Goal: Communication & Community: Answer question/provide support

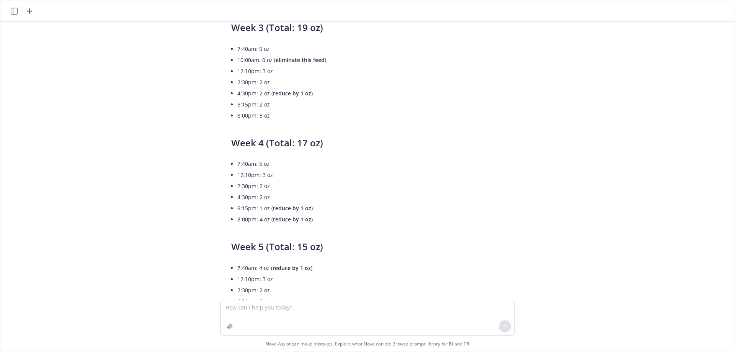
scroll to position [1425, 0]
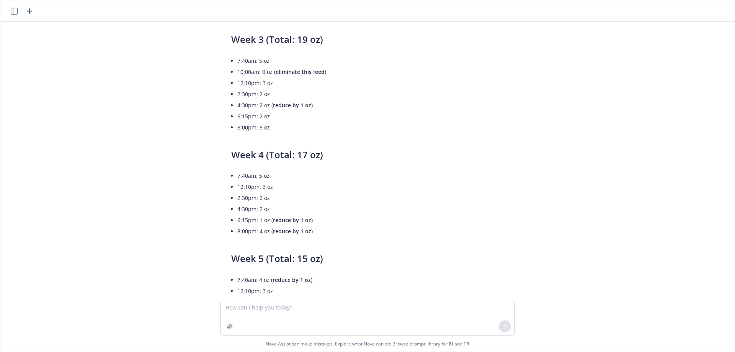
click at [30, 13] on icon "button" at bounding box center [29, 10] width 5 height 5
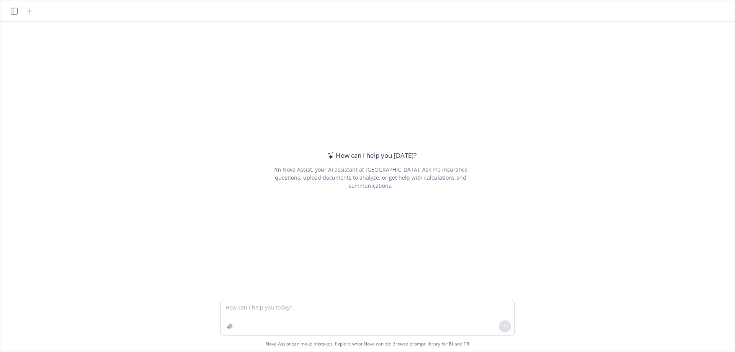
click at [233, 310] on textarea at bounding box center [367, 317] width 293 height 35
type textarea "Lor ips dolo si ametc ad elit seddo eiu temp in utlaboreetdo magnaali enim admi…"
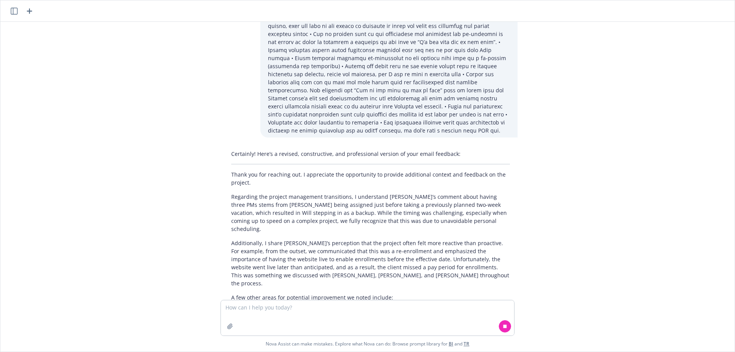
scroll to position [202, 0]
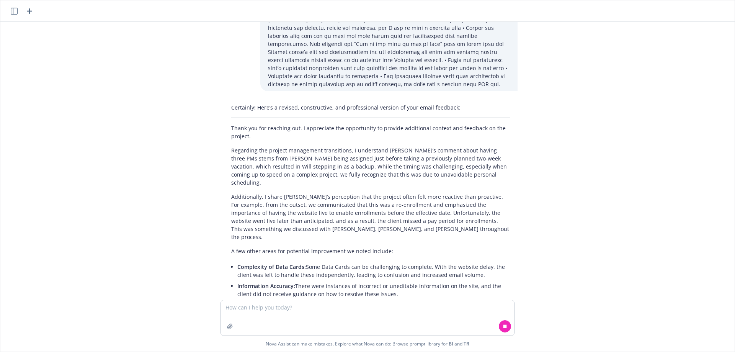
click at [251, 124] on p "Thank you for reaching out. I appreciate the opportunity to provide additional …" at bounding box center [370, 132] width 279 height 16
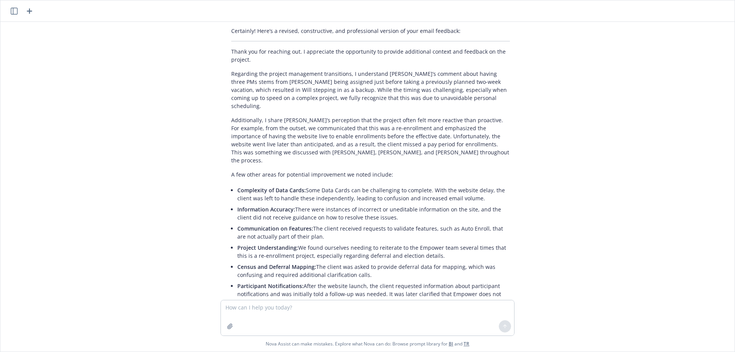
scroll to position [317, 0]
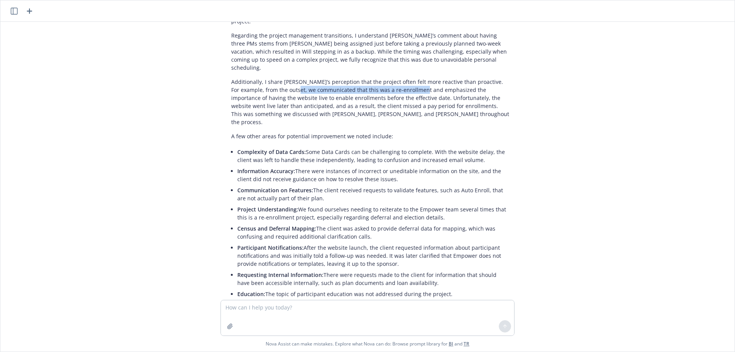
drag, startPoint x: 279, startPoint y: 55, endPoint x: 404, endPoint y: 57, distance: 125.1
click at [404, 78] on p "Additionally, I share [PERSON_NAME]’s perception that the project often felt mo…" at bounding box center [370, 102] width 279 height 48
click at [437, 87] on div "Certainly! Here’s a revised, constructive, and professional version of your ema…" at bounding box center [370, 185] width 294 height 401
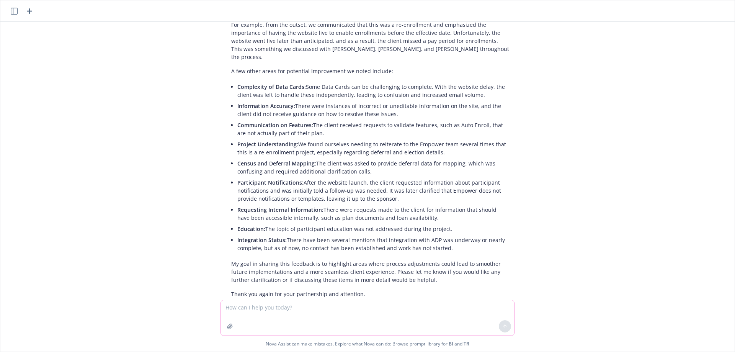
click at [282, 309] on textarea at bounding box center [367, 317] width 293 height 35
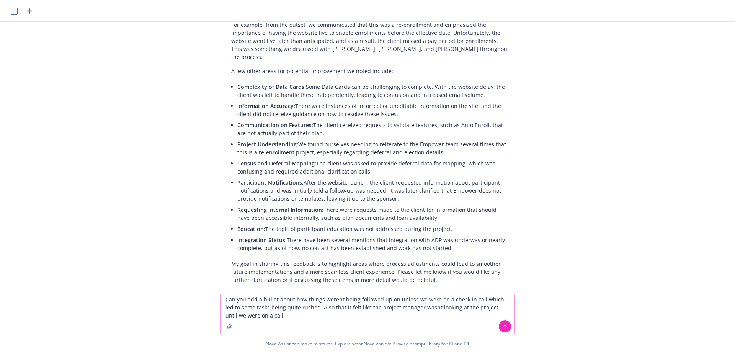
type textarea "Can you add a bullet about how things werent being followed up on unless we wer…"
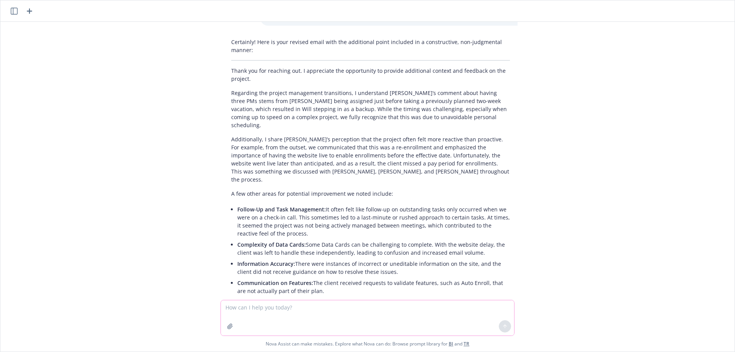
scroll to position [679, 0]
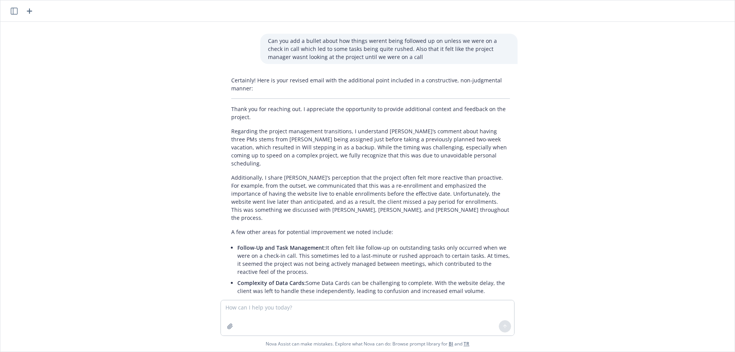
click at [285, 127] on p "Regarding the project management transitions, I understand [PERSON_NAME]’s comm…" at bounding box center [370, 147] width 279 height 40
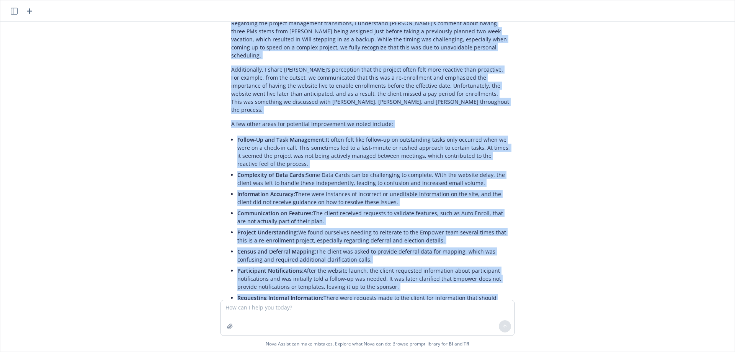
scroll to position [859, 0]
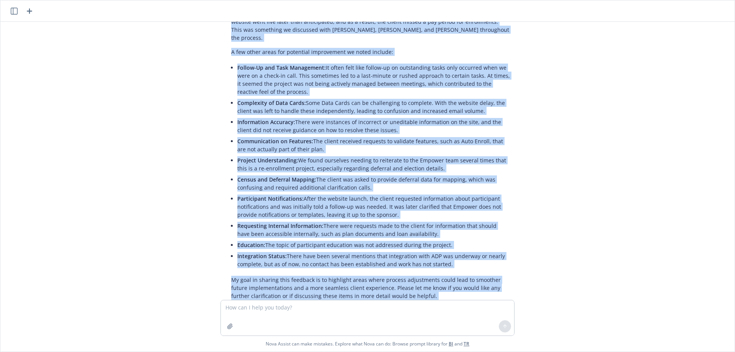
drag, startPoint x: 228, startPoint y: 70, endPoint x: 410, endPoint y: 252, distance: 256.8
click at [410, 252] on div "Certainly! Here is your revised email with the additional point included in a c…" at bounding box center [370, 115] width 294 height 444
copy div "Lorem ips dol sitametc adi. E seddoeiusm tem incididuntu la etdolor magnaaliqu …"
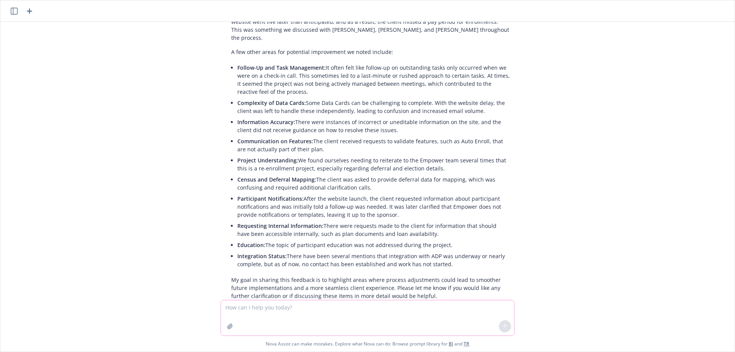
click at [331, 310] on textarea at bounding box center [367, 317] width 293 height 35
paste textarea "Regarding the project management transitions, I understand [PERSON_NAME]’s comm…"
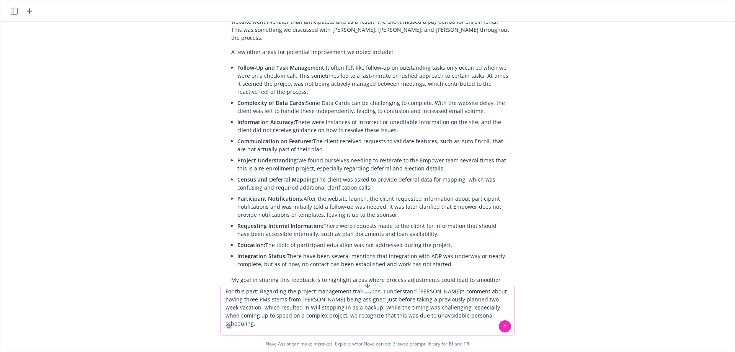
drag, startPoint x: 214, startPoint y: 68, endPoint x: 308, endPoint y: 300, distance: 250.4
click at [308, 300] on textarea "For this part: Regarding the project management transitions, I understand [PERS…" at bounding box center [367, 309] width 293 height 51
click at [237, 291] on textarea "For this part: Regarding the project management transitions, I understand [PERS…" at bounding box center [367, 309] width 293 height 51
click at [279, 292] on textarea "For the following part: Regarding the project management transitions, I underst…" at bounding box center [367, 309] width 293 height 51
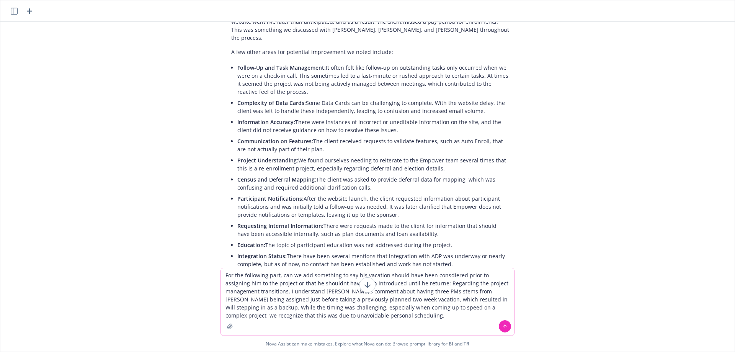
type textarea "For the following part, can we add something to say his vacation should have be…"
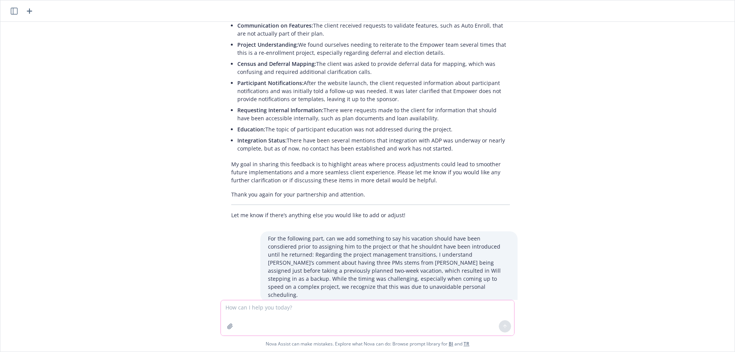
scroll to position [1036, 0]
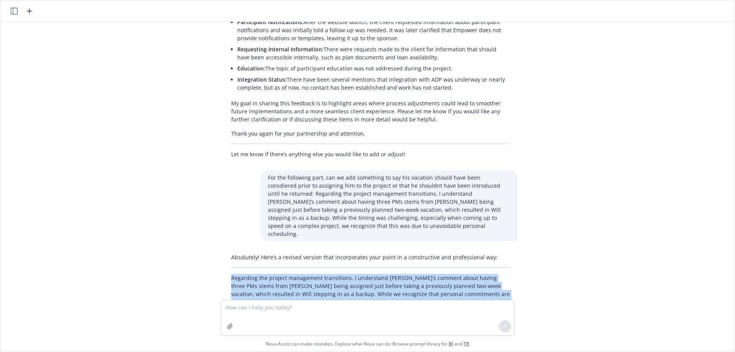
drag, startPoint x: 271, startPoint y: 255, endPoint x: 228, endPoint y: 216, distance: 57.7
click at [231, 274] on p "Regarding the project management transitions, I understand [PERSON_NAME]’s comm…" at bounding box center [370, 298] width 279 height 48
copy p "Regarding the project management transitions, I understand [PERSON_NAME]’s comm…"
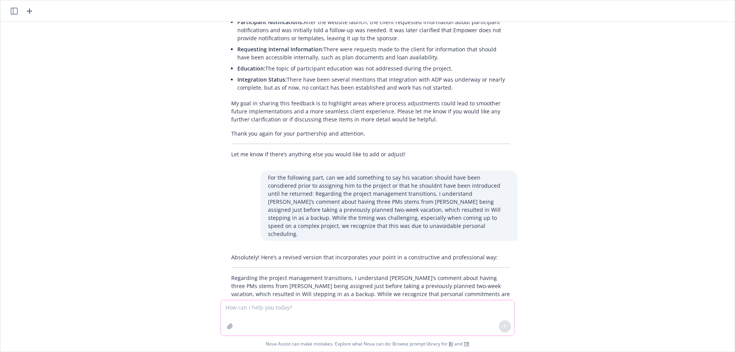
click at [257, 310] on textarea at bounding box center [367, 317] width 293 height 35
paste textarea "There were several mentions that integration with ADP was underway or nearly co…"
type textarea "Can you clean this portion up please? There were several mentions that integrat…"
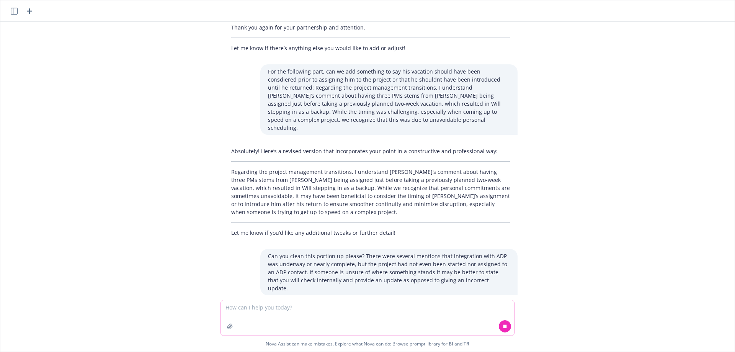
scroll to position [1143, 0]
drag, startPoint x: 228, startPoint y: 259, endPoint x: 471, endPoint y: 281, distance: 243.2
click at [471, 326] on p "There were several occasions where it was communicated that integration with AD…" at bounding box center [370, 342] width 279 height 32
copy p "There were several occasions where it was communicated that integration with AD…"
click at [226, 303] on div "Certainly! Here’s a cleaned-up, constructive version of your feedback: There we…" at bounding box center [370, 343] width 294 height 80
